Goal: Download file/media

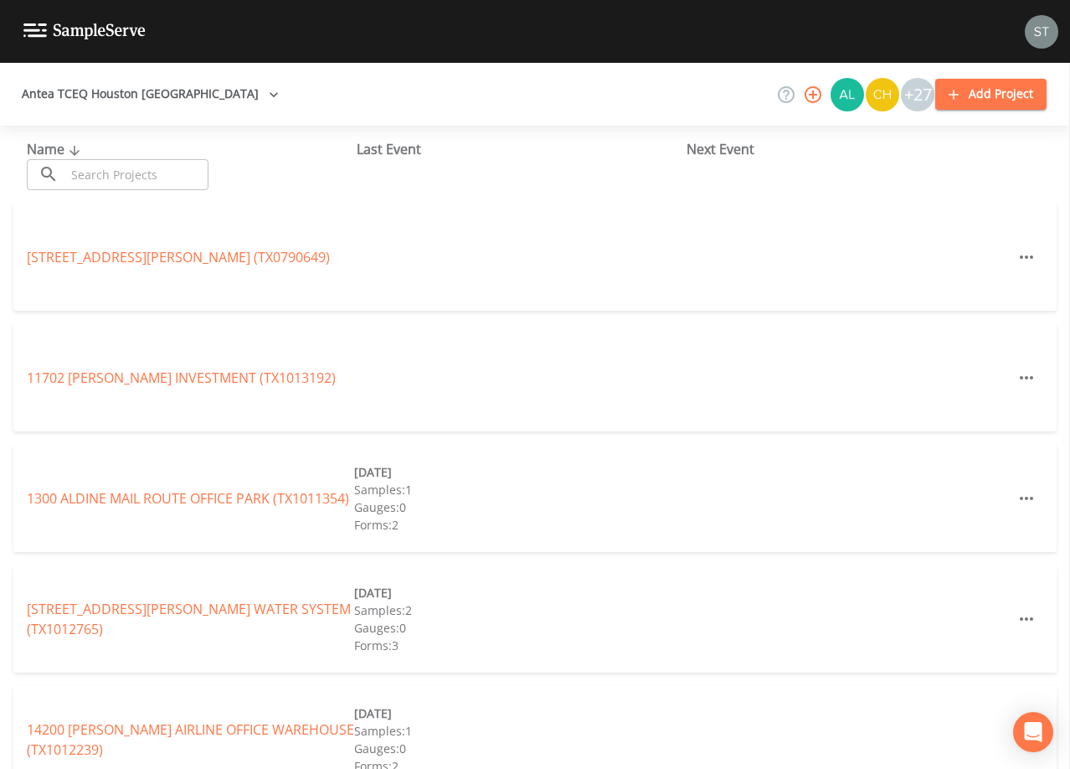
click at [184, 178] on input "text" at bounding box center [136, 174] width 143 height 31
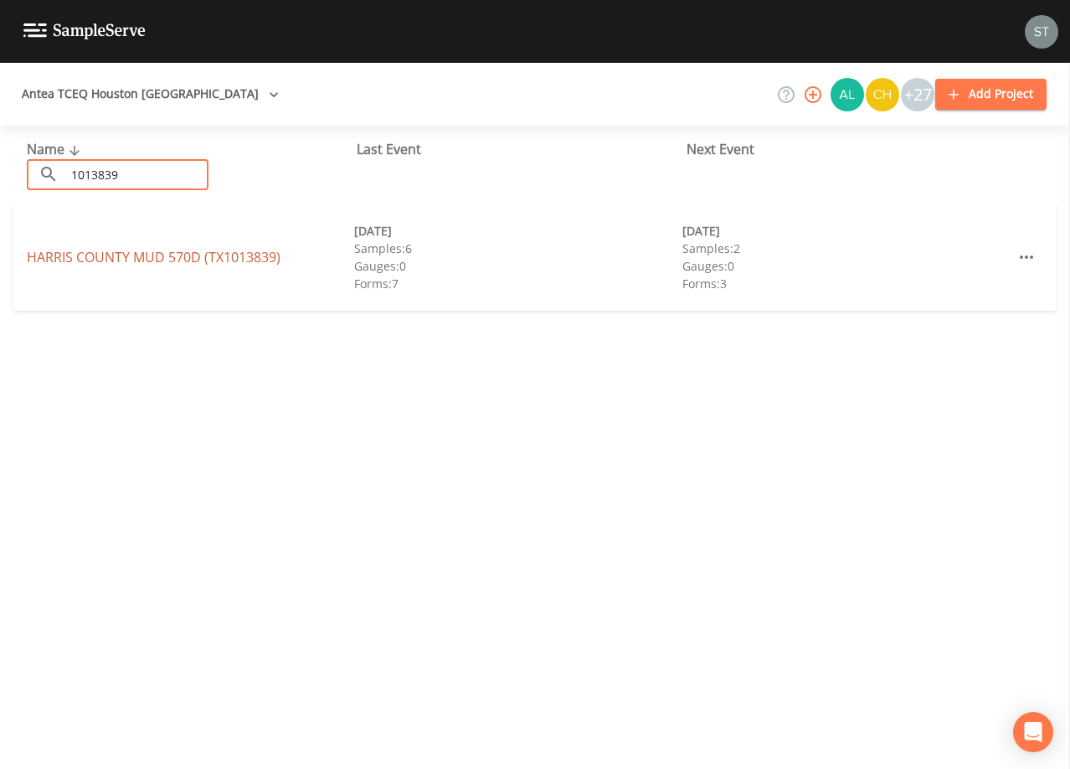
type input "1013839"
click at [224, 252] on link "[GEOGRAPHIC_DATA] (TX1013839)" at bounding box center [154, 257] width 254 height 18
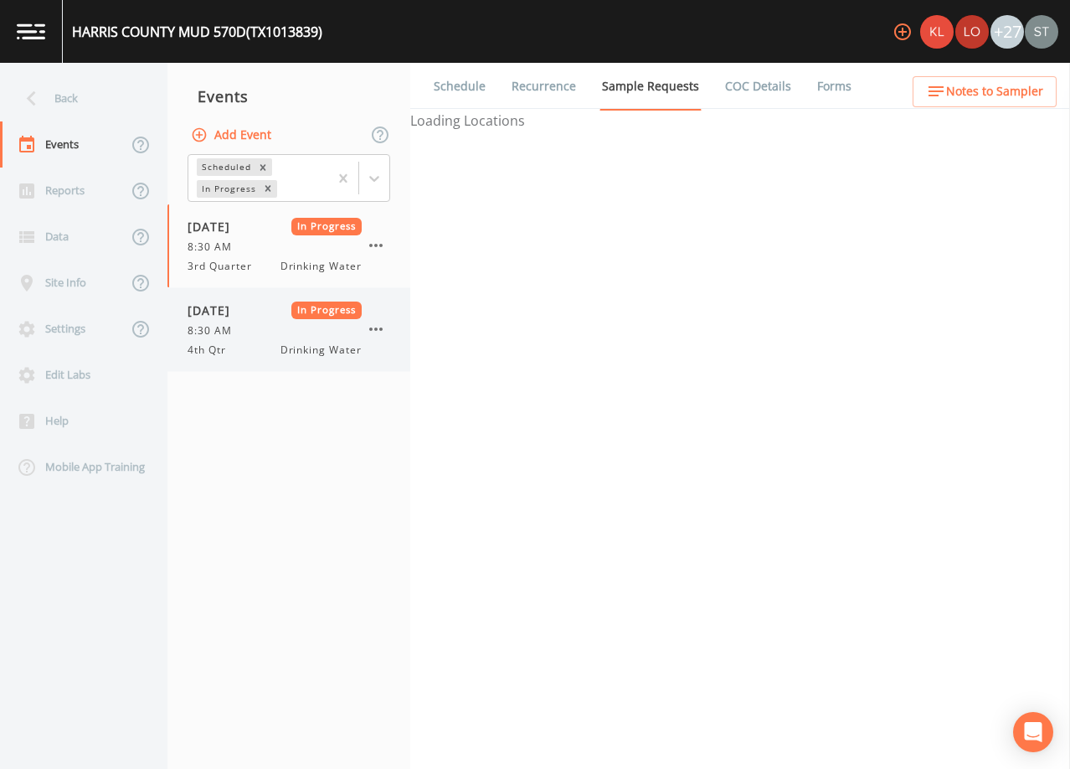
click at [298, 308] on span "In Progress" at bounding box center [326, 310] width 71 height 18
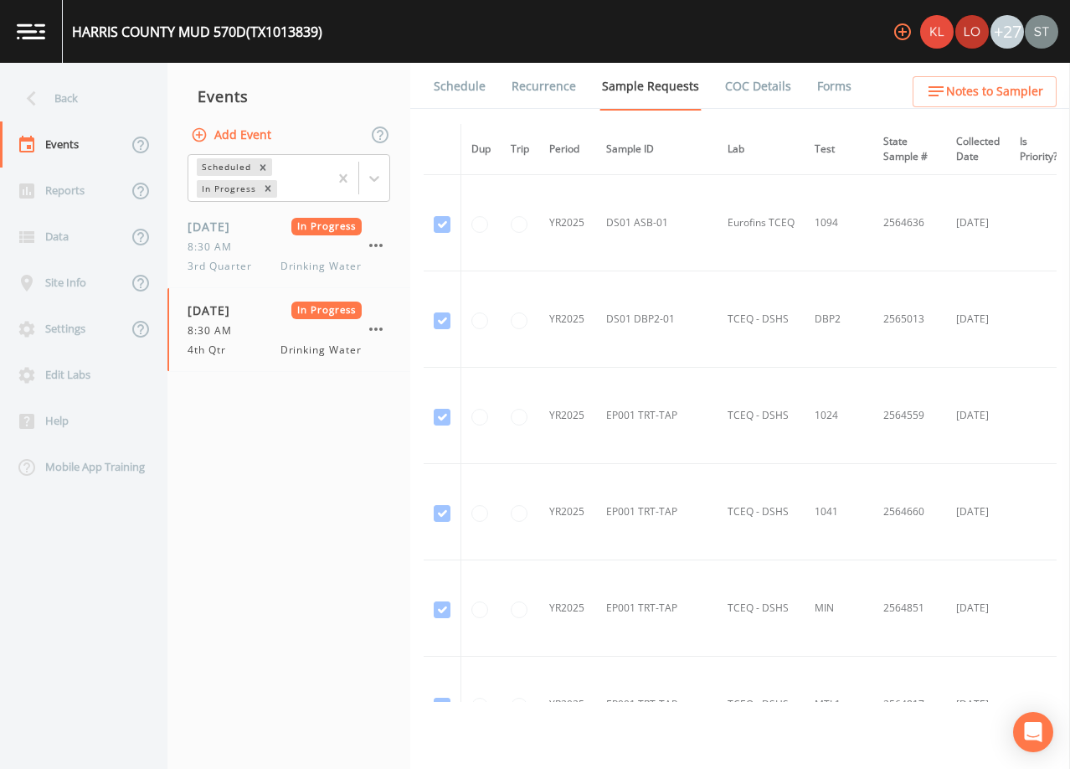
click at [815, 90] on link "Forms" at bounding box center [834, 86] width 39 height 47
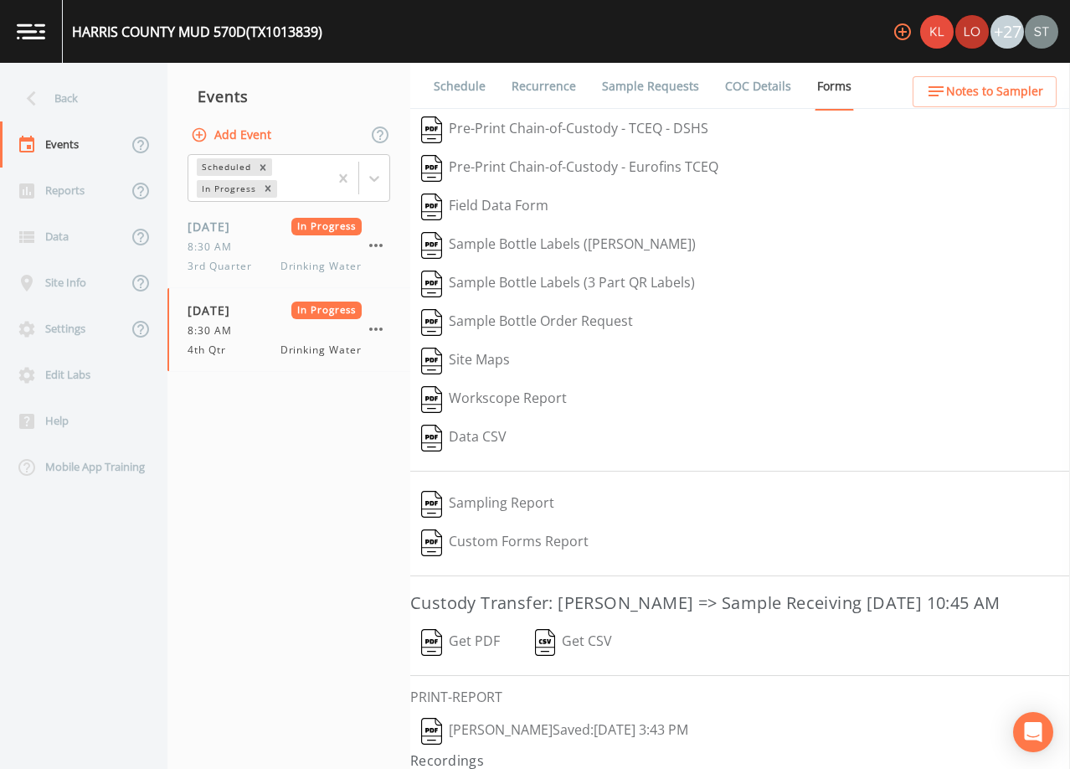
scroll to position [39, 0]
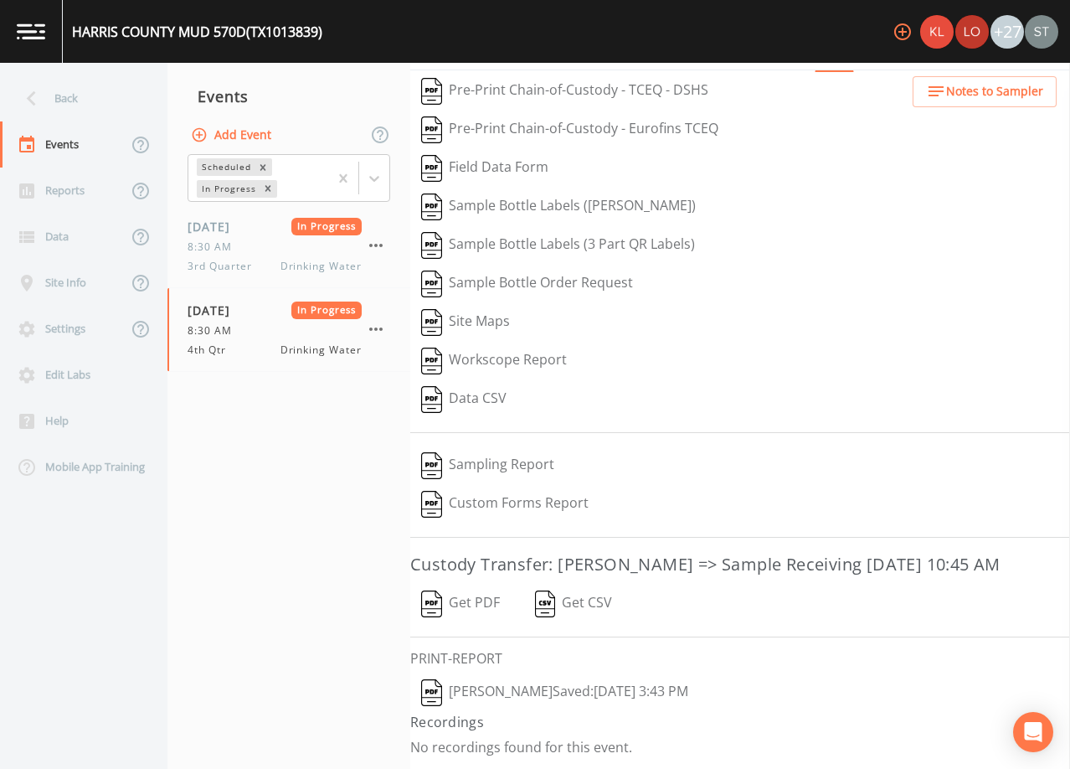
click at [481, 603] on button "Get PDF" at bounding box center [460, 603] width 100 height 39
click at [76, 99] on div "Back" at bounding box center [75, 98] width 151 height 46
